Goal: Information Seeking & Learning: Learn about a topic

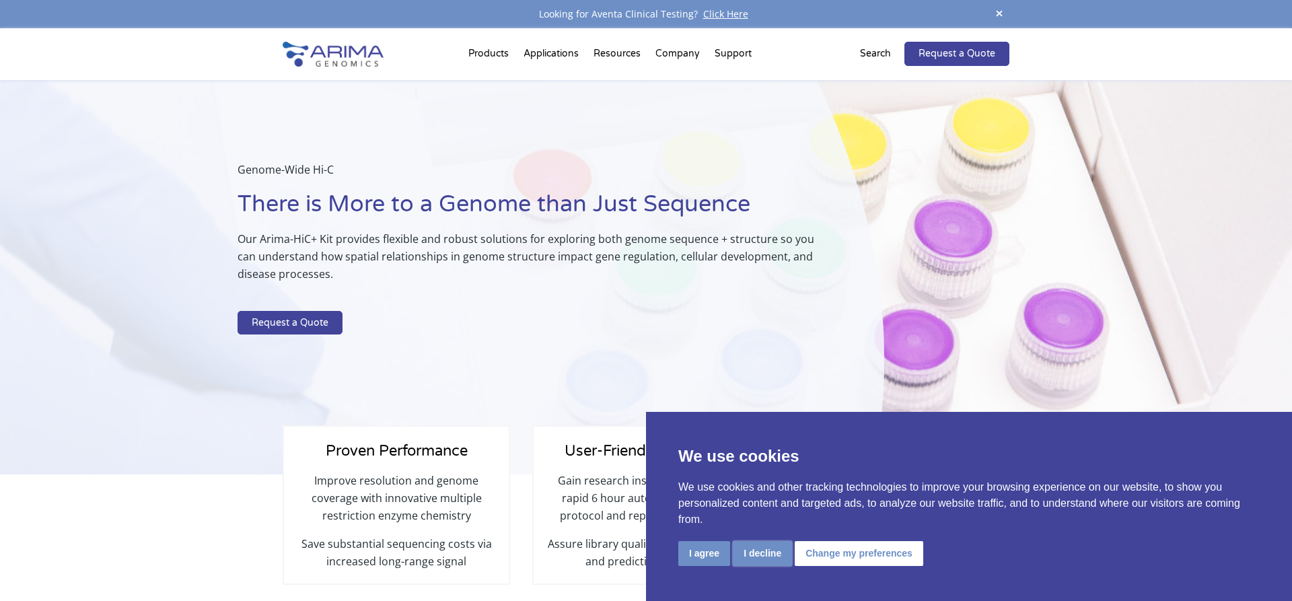
click at [769, 553] on button "I decline" at bounding box center [762, 553] width 59 height 25
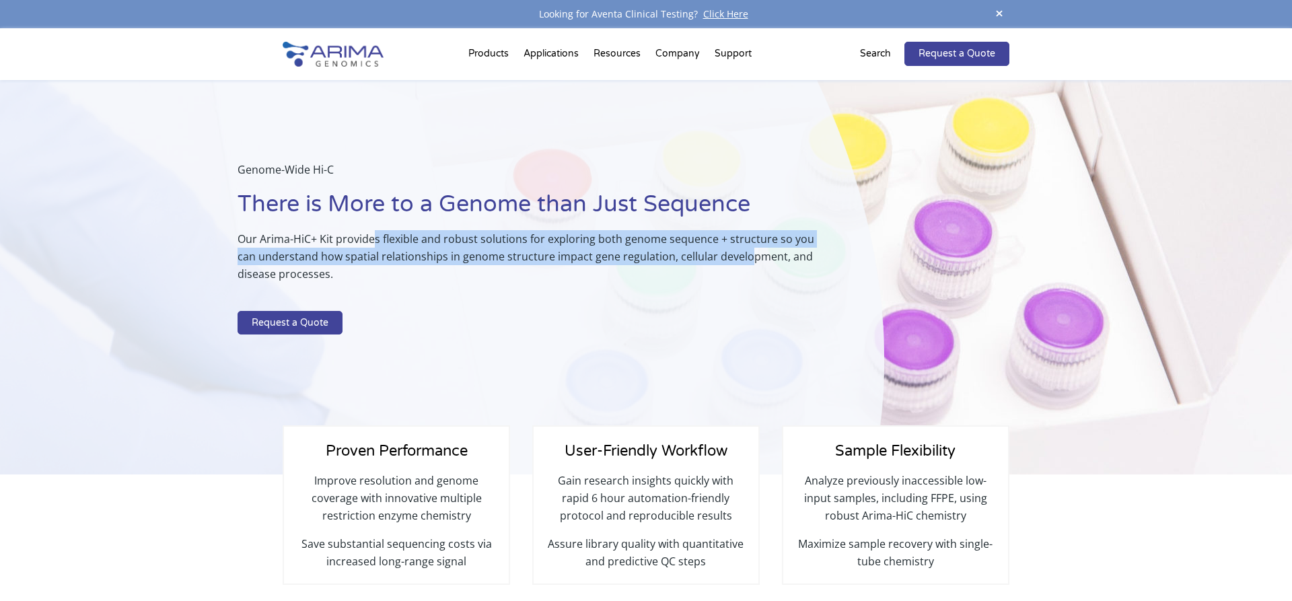
drag, startPoint x: 374, startPoint y: 238, endPoint x: 747, endPoint y: 250, distance: 373.0
click at [747, 250] on p "Our Arima-HiC+ Kit provides flexible and robust solutions for exploring both ge…" at bounding box center [527, 261] width 579 height 63
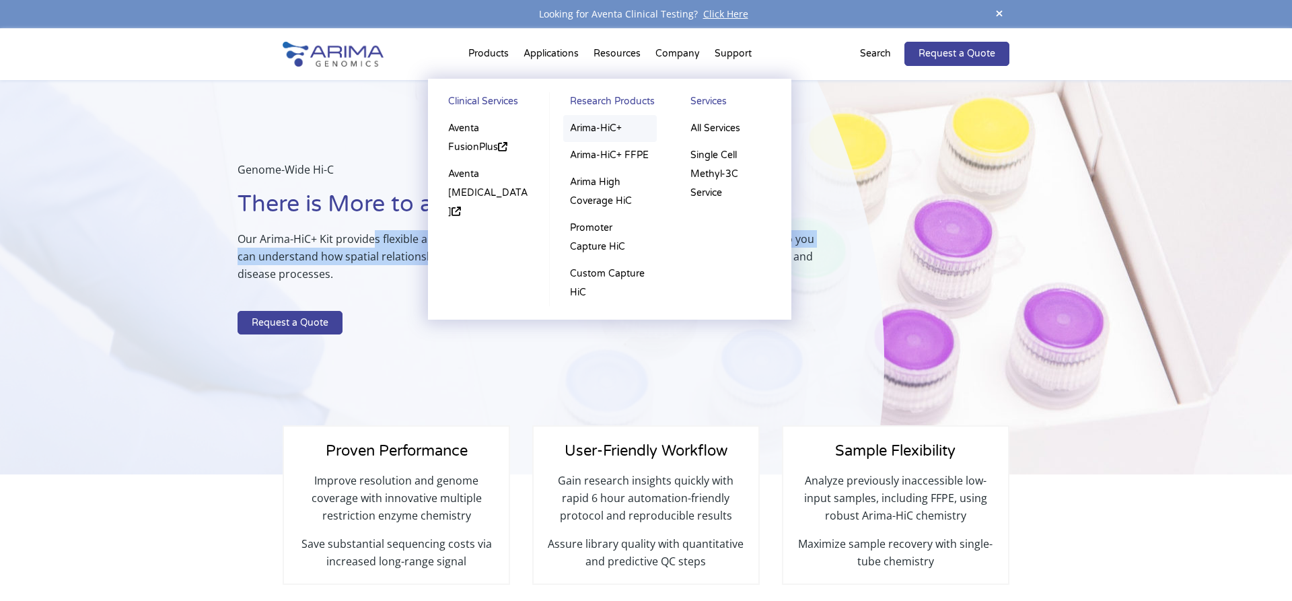
click at [595, 127] on link "Arima-HiC+" at bounding box center [610, 128] width 94 height 27
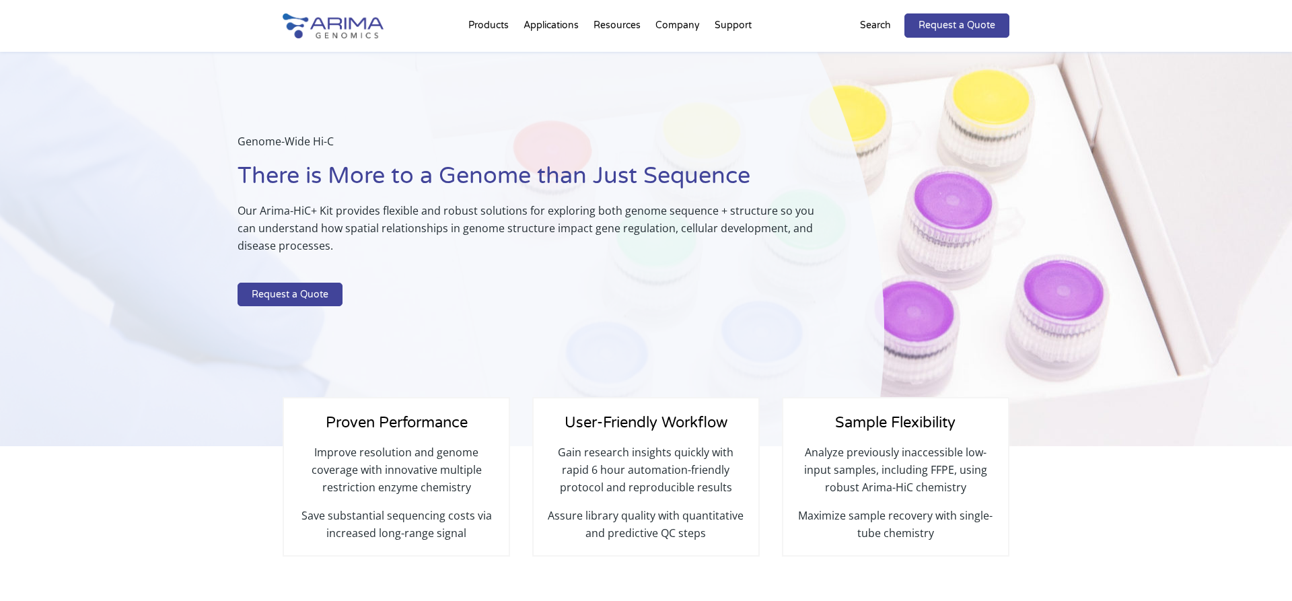
click at [33, 386] on div "Genome-Wide Hi-C There is More to a Genome than Just Sequence Our Arima-HiC+ Ki…" at bounding box center [442, 249] width 884 height 395
